Goal: Find contact information

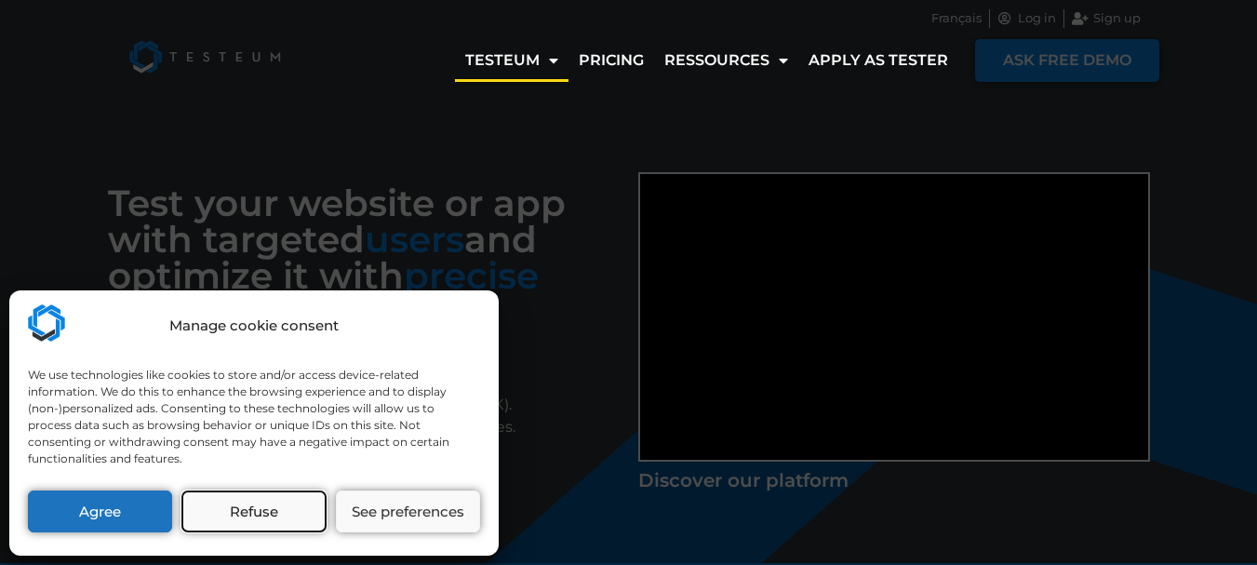
click at [236, 520] on button "Refuse" at bounding box center [253, 511] width 144 height 42
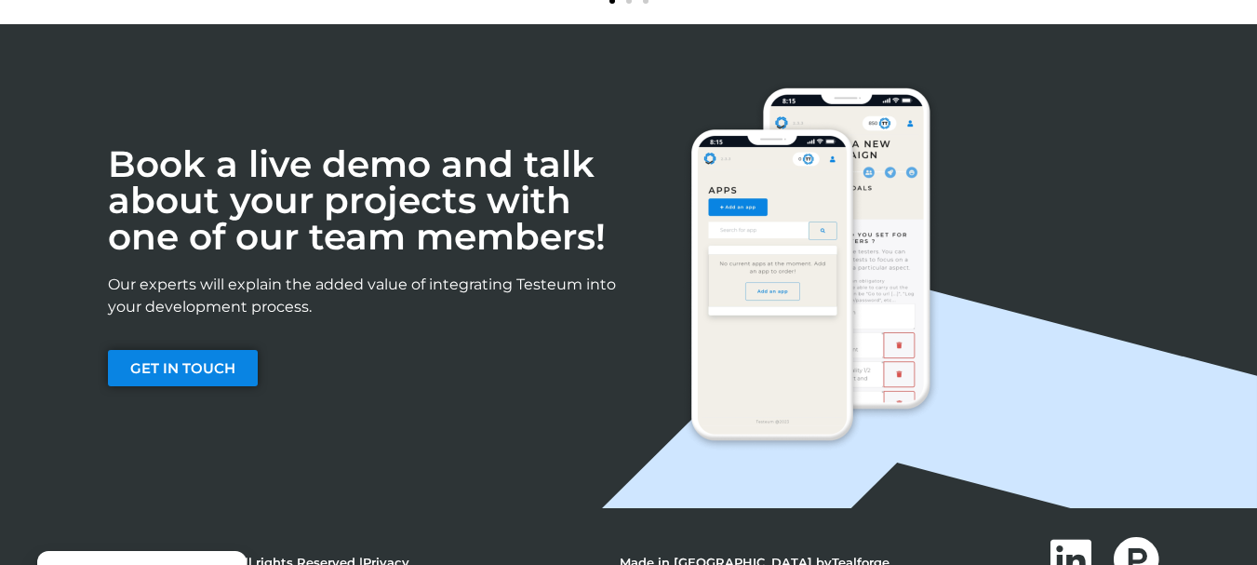
scroll to position [2817, 0]
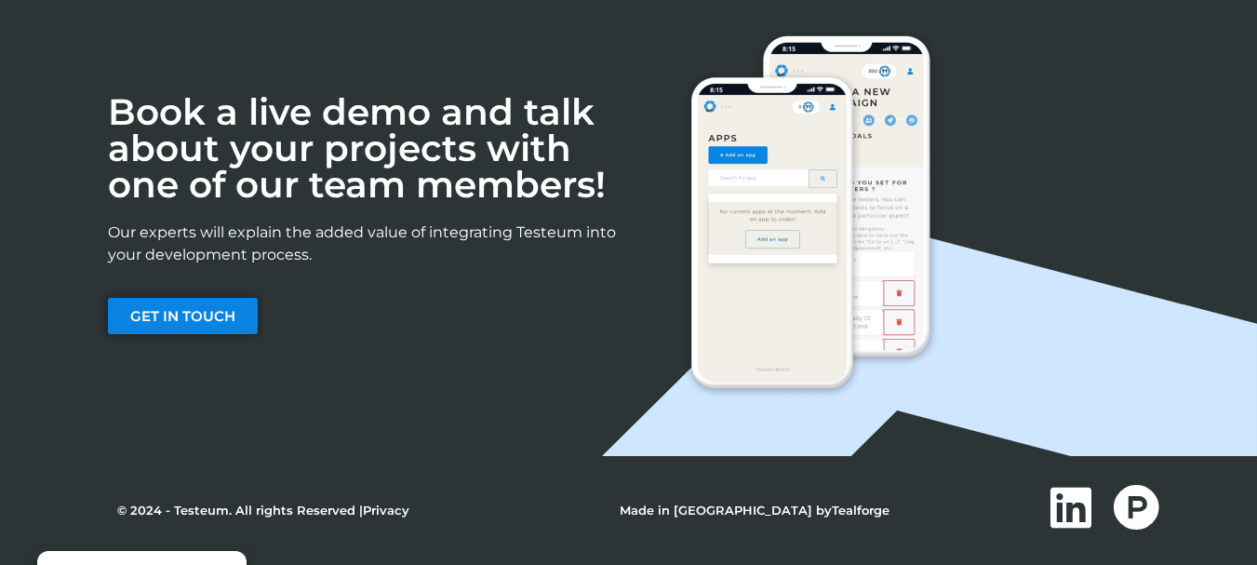
click at [366, 503] on link "Privacy" at bounding box center [386, 510] width 47 height 15
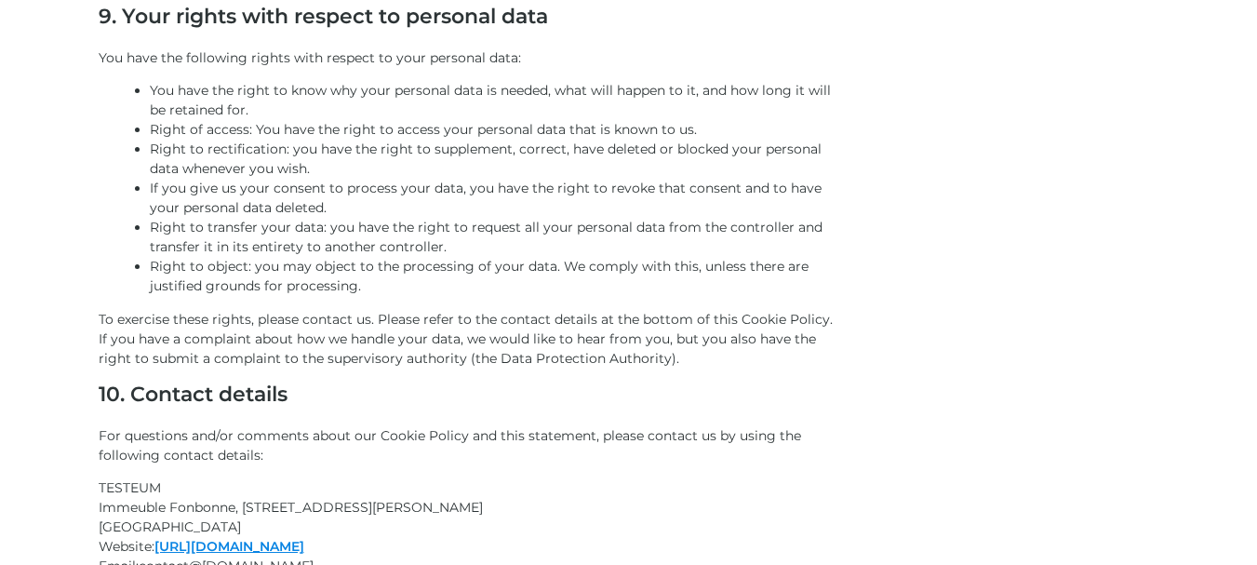
scroll to position [2501, 0]
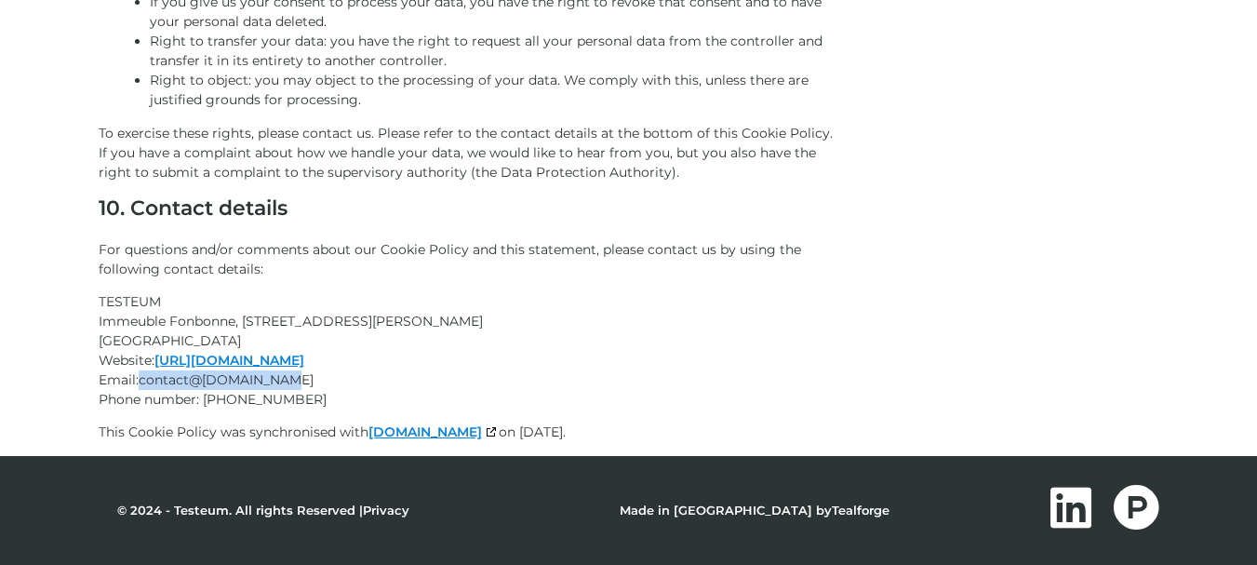
copy span "contact@ ex.com testeum.com"
drag, startPoint x: 141, startPoint y: 379, endPoint x: 294, endPoint y: 382, distance: 152.7
click at [294, 382] on p "TESTEUM Immeuble Fonbonne, 15 Rue Charles de Verneilh, 98800 Nouméa Nouvelle-Ca…" at bounding box center [471, 350] width 744 height 117
